Goal: Transaction & Acquisition: Purchase product/service

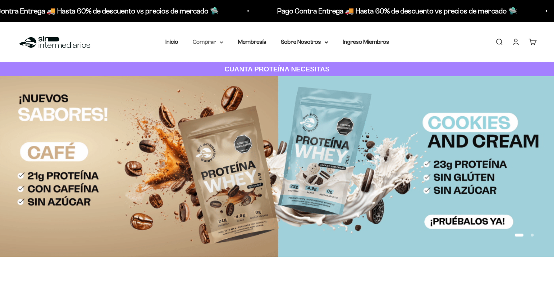
click at [202, 43] on summary "Comprar" at bounding box center [208, 41] width 31 height 9
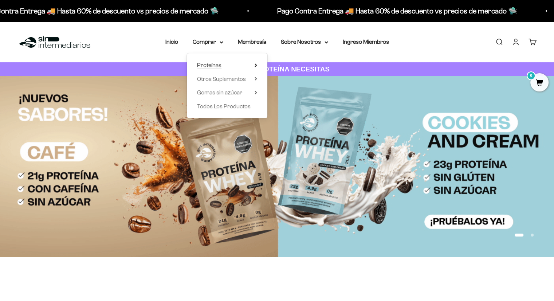
click at [213, 66] on span "Proteínas" at bounding box center [209, 65] width 24 height 6
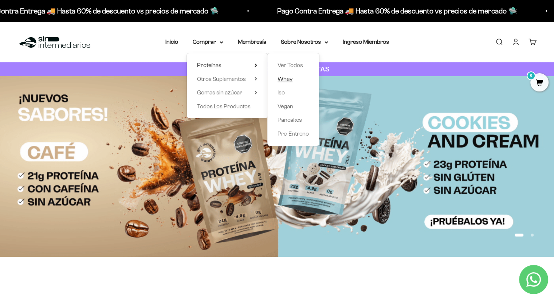
click at [286, 77] on span "Whey" at bounding box center [285, 79] width 15 height 6
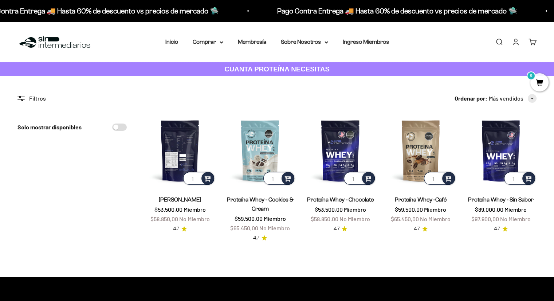
click at [173, 168] on img at bounding box center [179, 150] width 71 height 71
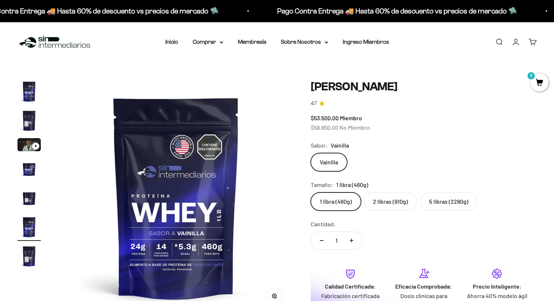
click at [436, 212] on safe-sticky "Proteína Whey - Vainilla 4.7 $53.500,00 Miembro $58.850,00 No Miembro Calidad d…" at bounding box center [424, 229] width 226 height 299
click at [437, 208] on label "5 libras (2280g)" at bounding box center [448, 201] width 57 height 18
click at [311, 192] on input "5 libras (2280g)" at bounding box center [310, 192] width 0 height 0
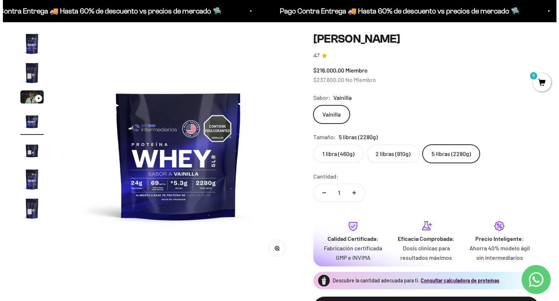
scroll to position [109, 0]
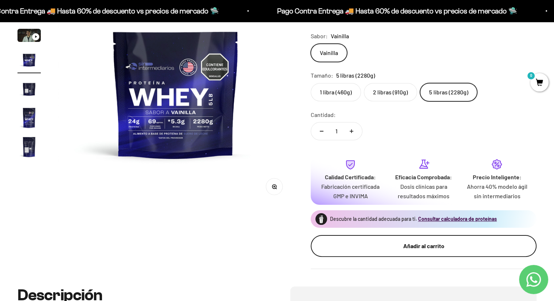
click at [417, 238] on button "Añadir al carrito" at bounding box center [424, 246] width 226 height 22
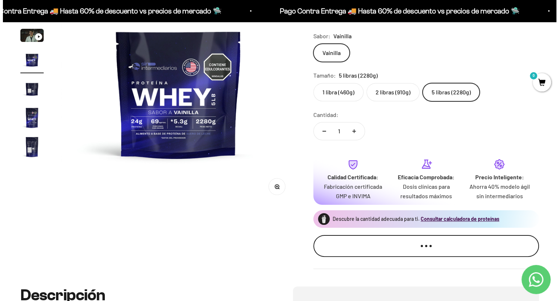
scroll to position [0, 740]
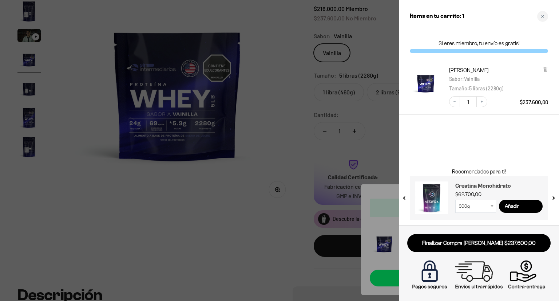
click at [473, 187] on h3 "Creatina Monohidrato" at bounding box center [499, 185] width 87 height 9
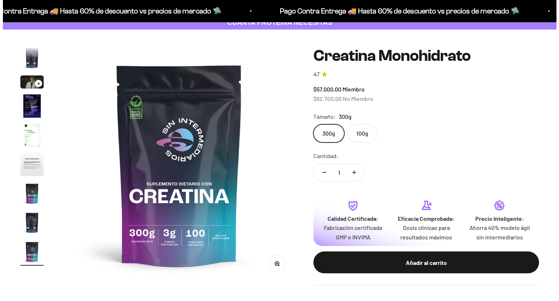
scroll to position [73, 0]
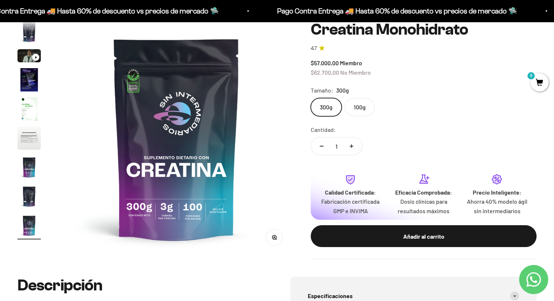
click at [353, 147] on icon "Aumentar cantidad" at bounding box center [352, 146] width 4 height 4
type input "3"
click at [432, 237] on div "Añadir al carrito" at bounding box center [423, 236] width 197 height 9
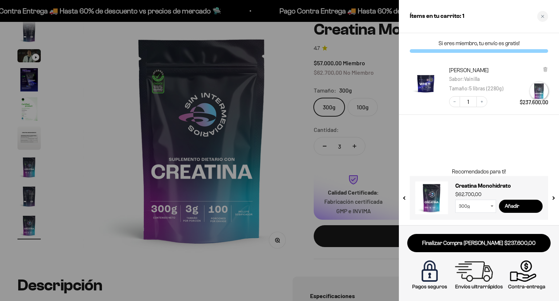
scroll to position [0, 1974]
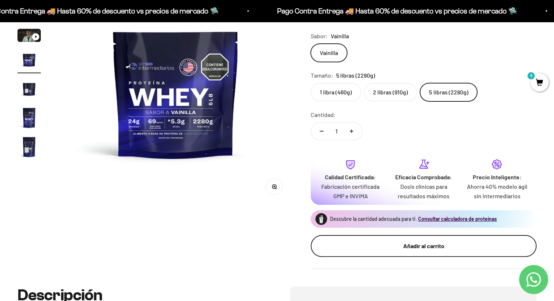
scroll to position [109, 0]
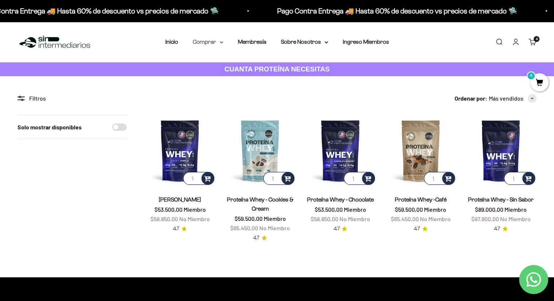
click at [213, 40] on summary "Comprar" at bounding box center [208, 41] width 31 height 9
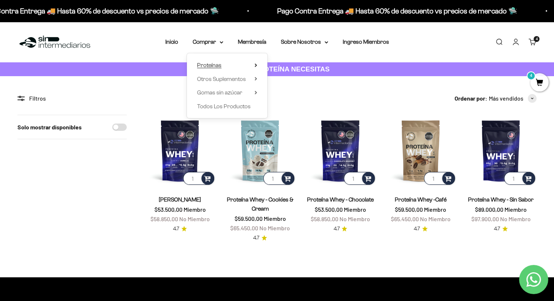
click at [243, 65] on summary "Proteínas" at bounding box center [227, 64] width 60 height 9
click at [284, 92] on span "Iso" at bounding box center [281, 92] width 7 height 6
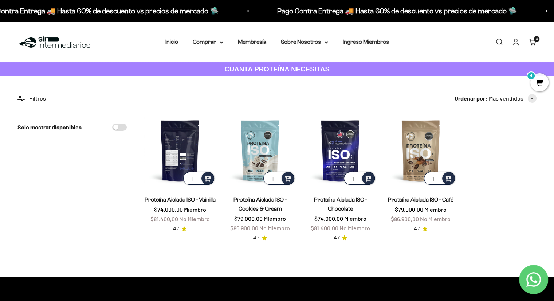
click at [184, 150] on img at bounding box center [179, 150] width 71 height 71
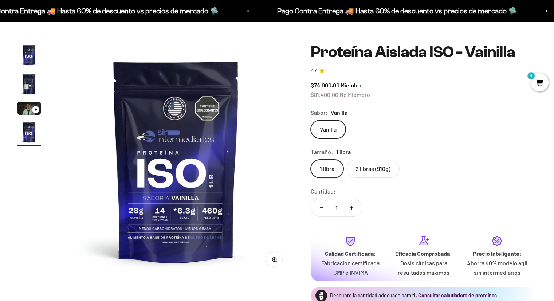
scroll to position [0, 731]
click at [378, 172] on label "2 libras (910g)" at bounding box center [372, 169] width 53 height 18
click at [311, 160] on input "2 libras (910g)" at bounding box center [310, 159] width 0 height 0
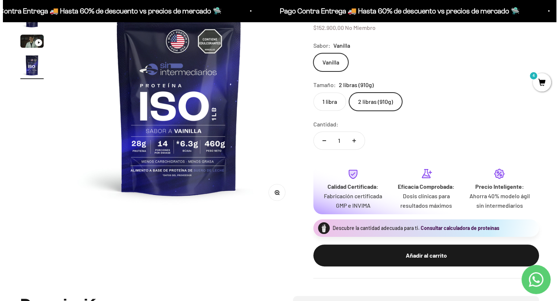
scroll to position [109, 0]
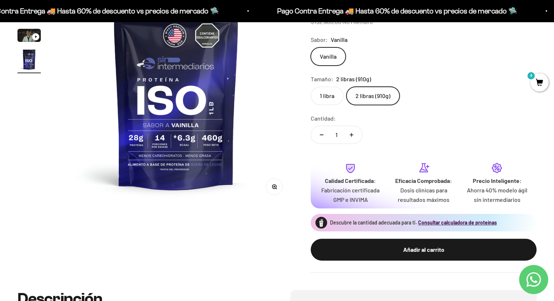
click at [412, 252] on div "Añadir al carrito" at bounding box center [423, 249] width 197 height 9
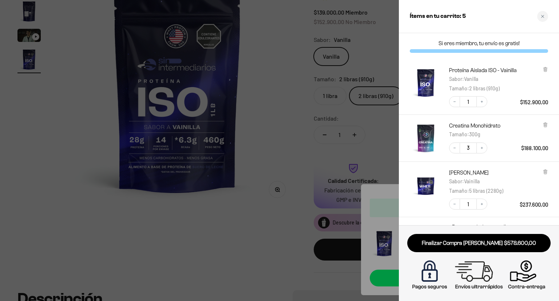
scroll to position [55, 0]
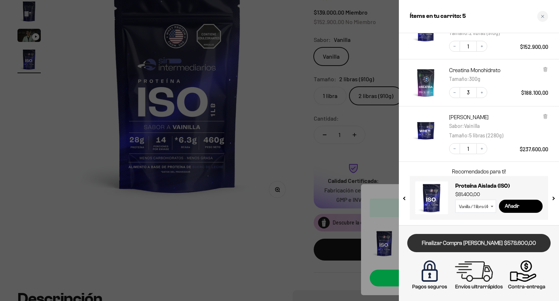
click at [492, 243] on link "Finalizar Compra Segura $578.600,00" at bounding box center [479, 243] width 143 height 19
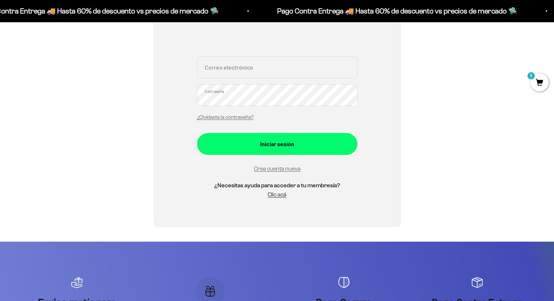
scroll to position [73, 0]
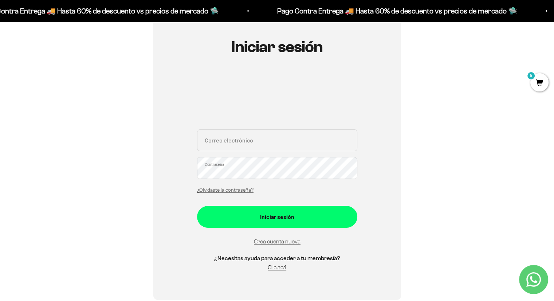
click at [265, 147] on input "Correo electrónico" at bounding box center [277, 140] width 160 height 22
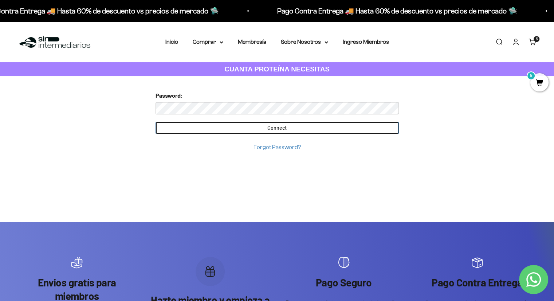
click at [271, 123] on input "Connect" at bounding box center [277, 128] width 243 height 12
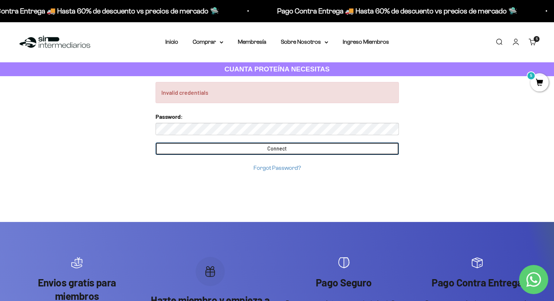
click at [309, 146] on input "Connect" at bounding box center [277, 148] width 243 height 12
click at [247, 148] on input "Connect" at bounding box center [277, 148] width 243 height 12
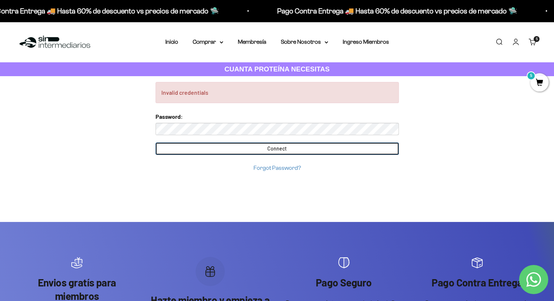
click at [330, 149] on input "Connect" at bounding box center [277, 148] width 243 height 12
click at [324, 149] on input "Connect" at bounding box center [277, 148] width 243 height 12
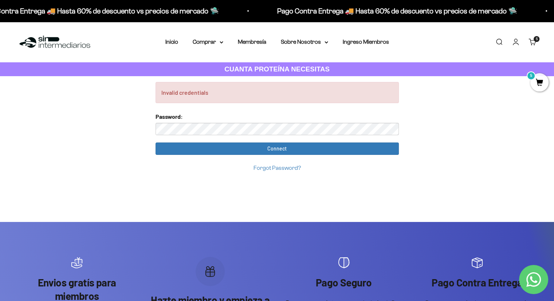
click at [284, 167] on link "Forgot Password?" at bounding box center [276, 168] width 47 height 6
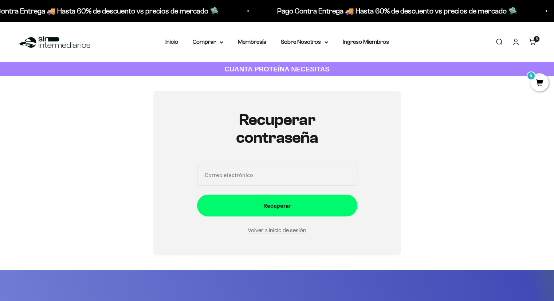
click at [261, 174] on input "Correo electrónico" at bounding box center [277, 175] width 160 height 22
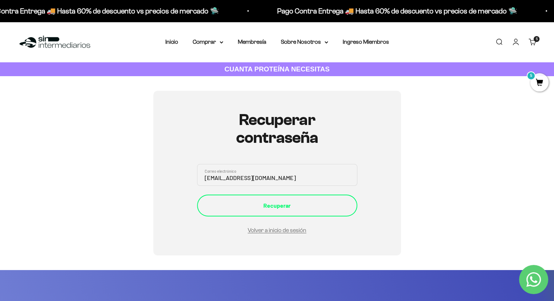
type input "[EMAIL_ADDRESS][DOMAIN_NAME]"
click at [341, 211] on button "Recuperar" at bounding box center [277, 205] width 160 height 22
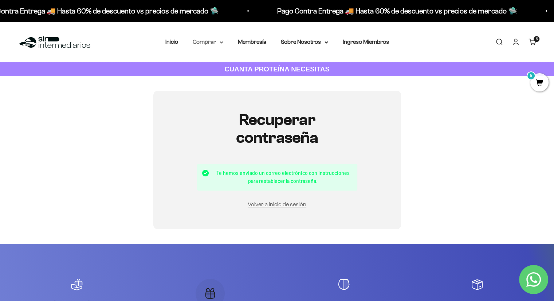
click at [207, 43] on summary "Comprar" at bounding box center [208, 41] width 31 height 9
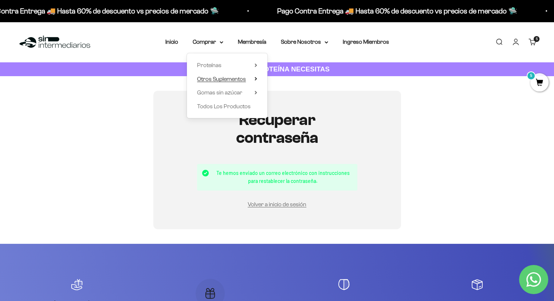
click at [253, 79] on summary "Otros Suplementos" at bounding box center [227, 78] width 60 height 9
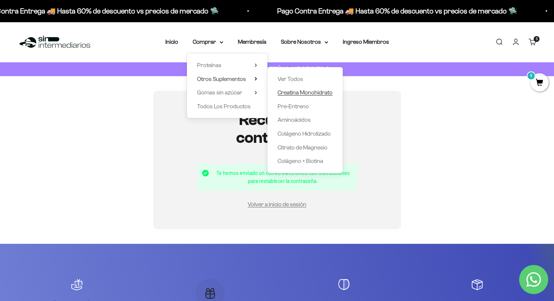
click at [304, 94] on span "Creatina Monohidrato" at bounding box center [305, 92] width 55 height 6
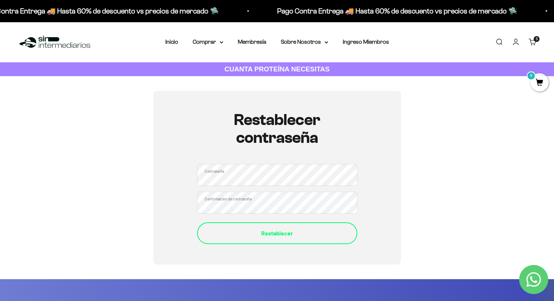
click at [212, 232] on div "Restablecer" at bounding box center [277, 232] width 131 height 9
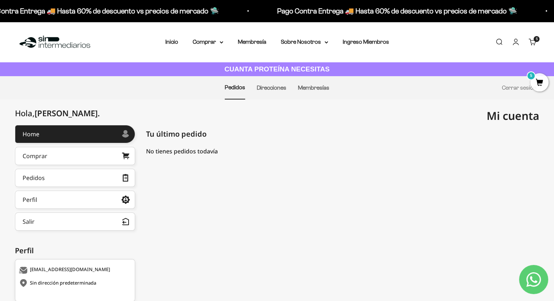
click at [535, 42] on cart-count "5 artículos 5" at bounding box center [537, 39] width 6 height 6
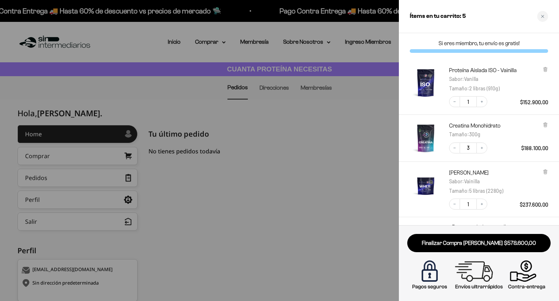
scroll to position [55, 0]
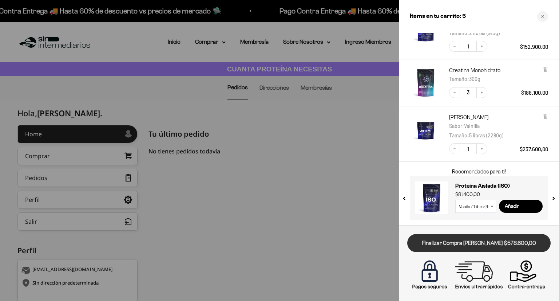
click at [489, 243] on link "Finalizar Compra [PERSON_NAME] $578.600,00" at bounding box center [479, 243] width 143 height 19
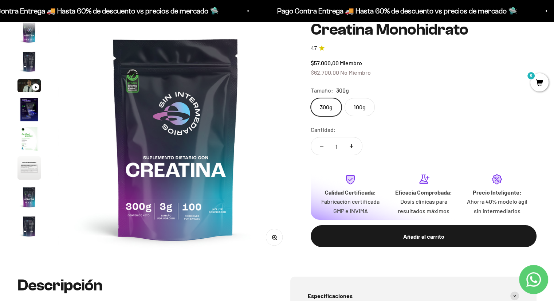
scroll to position [30, 0]
